Goal: Find specific page/section: Find specific page/section

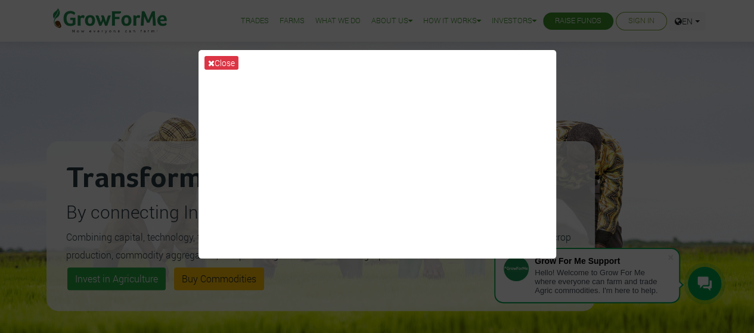
click at [638, 114] on div "Close" at bounding box center [377, 166] width 754 height 333
click at [230, 63] on button "Close" at bounding box center [221, 63] width 34 height 14
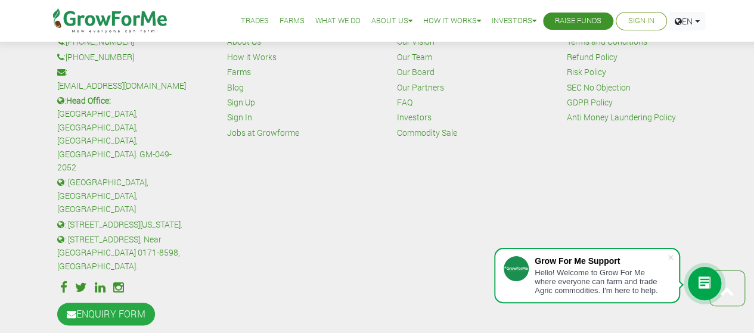
scroll to position [2847, 0]
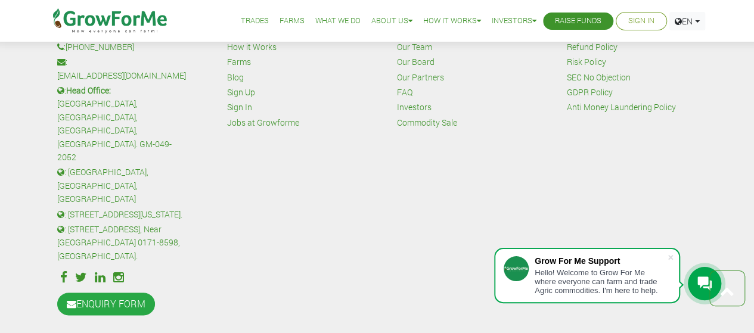
drag, startPoint x: 138, startPoint y: 199, endPoint x: 117, endPoint y: 197, distance: 21.0
click at [117, 223] on p ": [STREET_ADDRESS], Near [GEOGRAPHIC_DATA] 0171-8598, [GEOGRAPHIC_DATA]." at bounding box center [122, 243] width 131 height 40
copy p "[GEOGRAPHIC_DATA]"
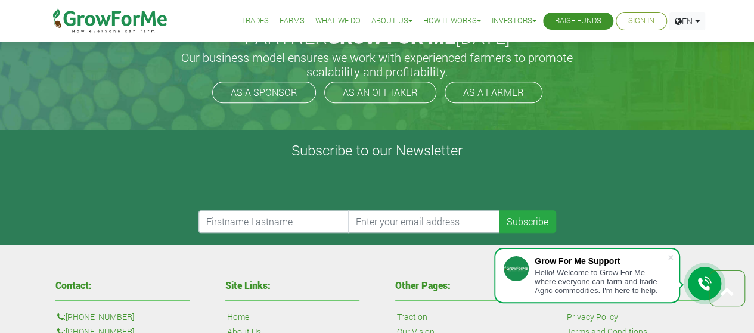
scroll to position [2310, 0]
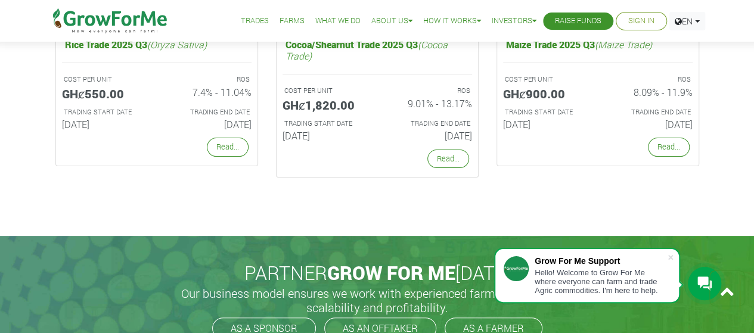
click at [342, 16] on link "What We Do" at bounding box center [337, 21] width 45 height 13
